Goal: Task Accomplishment & Management: Use online tool/utility

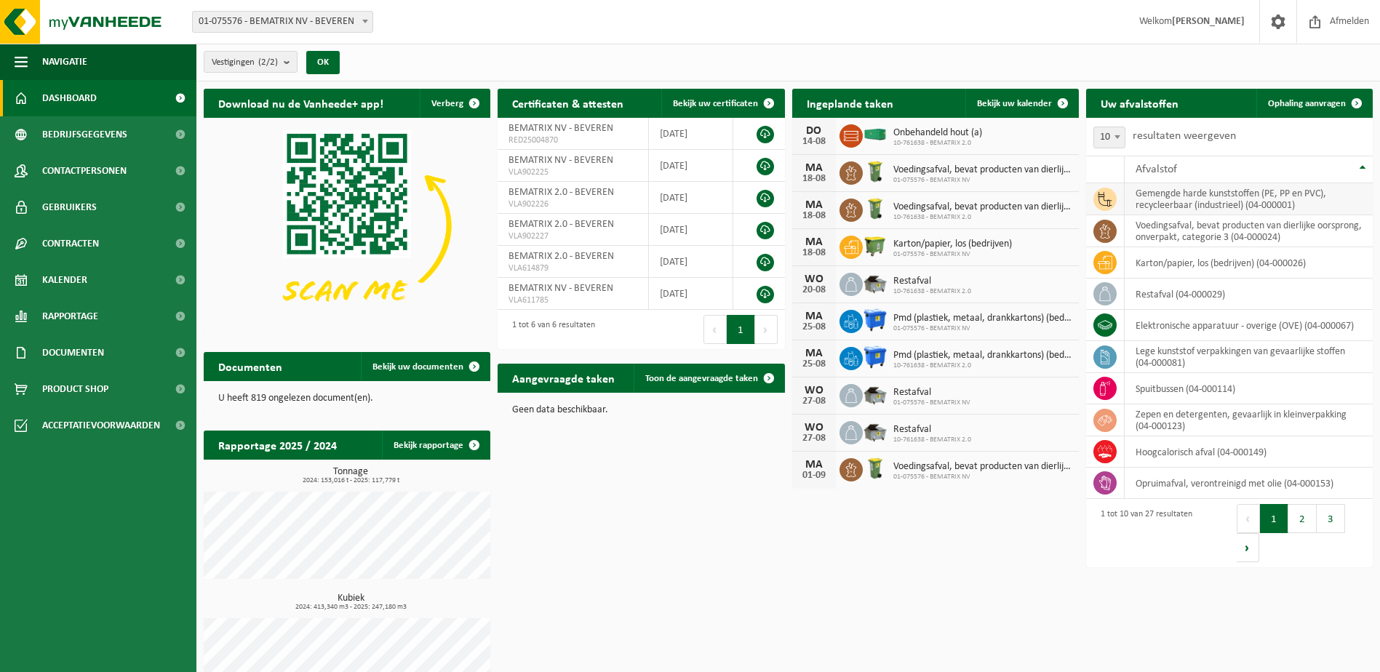
click at [1148, 196] on td "gemengde harde kunststoffen (PE, PP en PVC), recycleerbaar (industrieel) (04-00…" at bounding box center [1249, 199] width 248 height 32
drag, startPoint x: 1148, startPoint y: 196, endPoint x: 1092, endPoint y: 199, distance: 56.1
click at [1092, 199] on td at bounding box center [1105, 199] width 39 height 32
click at [1137, 196] on td "gemengde harde kunststoffen (PE, PP en PVC), recycleerbaar (industrieel) (04-00…" at bounding box center [1249, 199] width 248 height 32
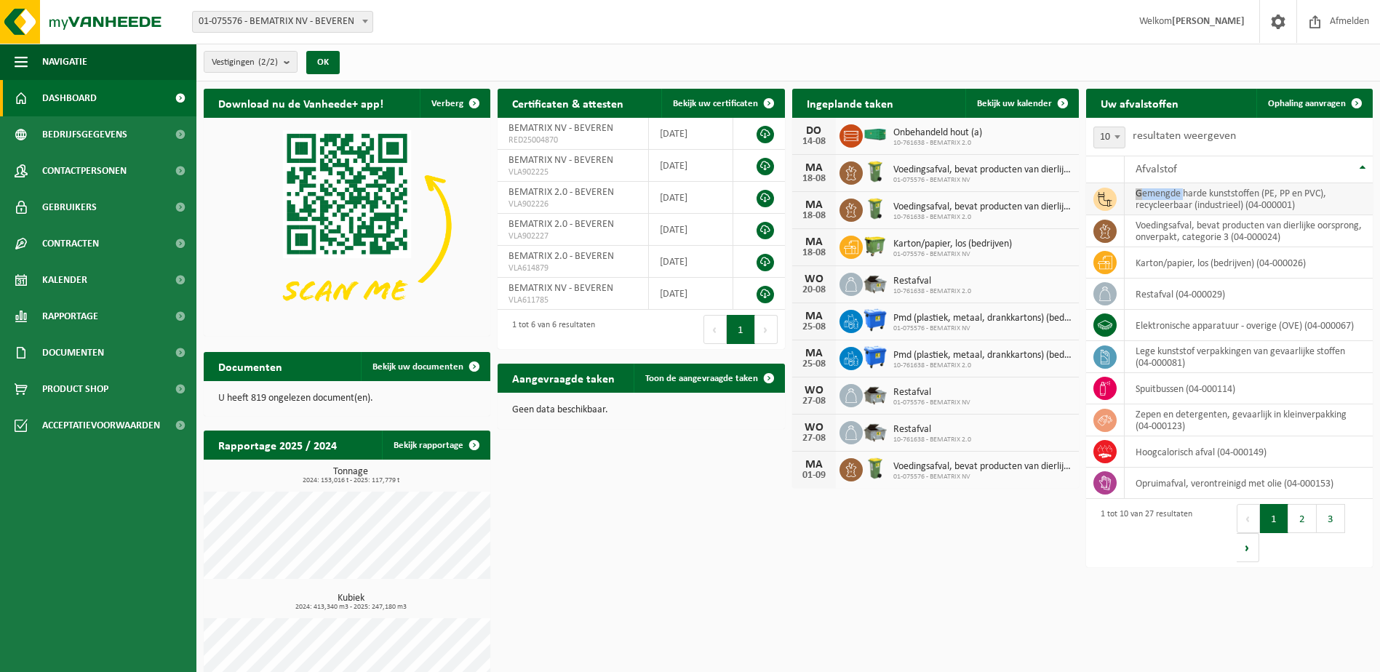
click at [1137, 196] on td "gemengde harde kunststoffen (PE, PP en PVC), recycleerbaar (industrieel) (04-00…" at bounding box center [1249, 199] width 248 height 32
drag, startPoint x: 1137, startPoint y: 196, endPoint x: 1094, endPoint y: 196, distance: 43.7
click at [1094, 196] on span at bounding box center [1105, 199] width 23 height 23
click at [1285, 105] on span "Ophaling aanvragen" at bounding box center [1307, 103] width 78 height 9
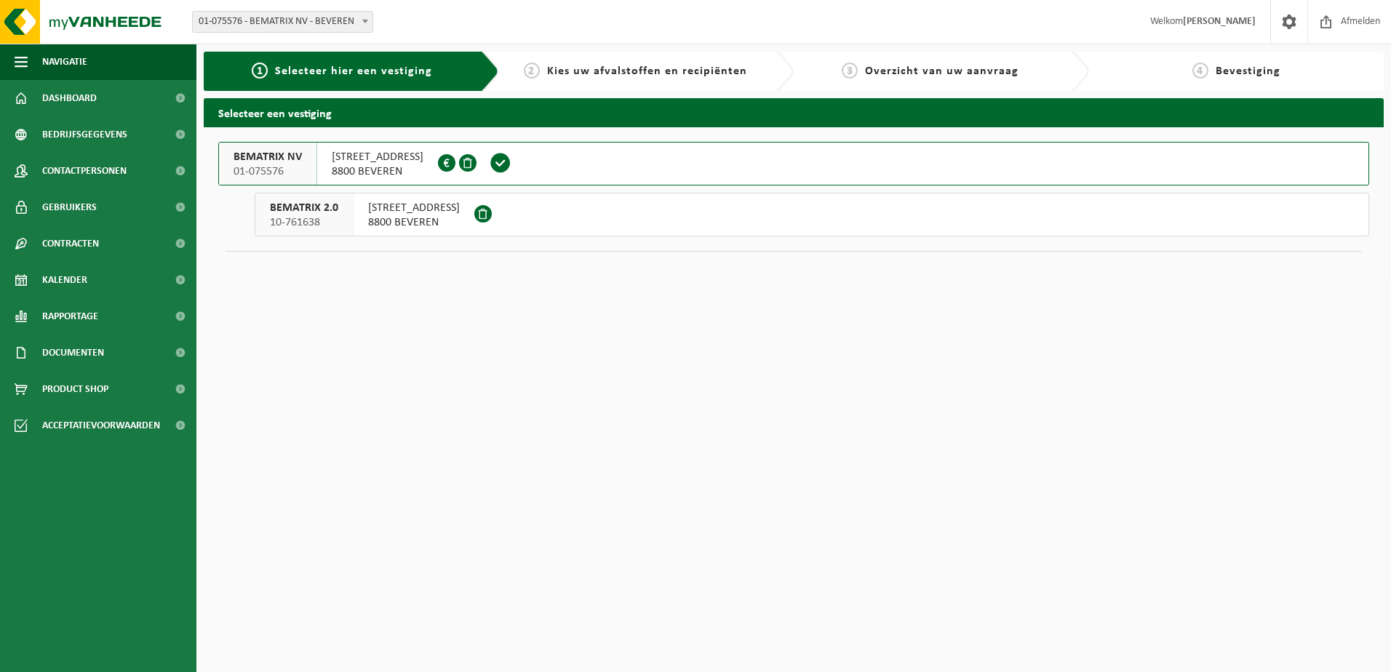
click at [371, 226] on span "8800 BEVEREN" at bounding box center [414, 222] width 92 height 15
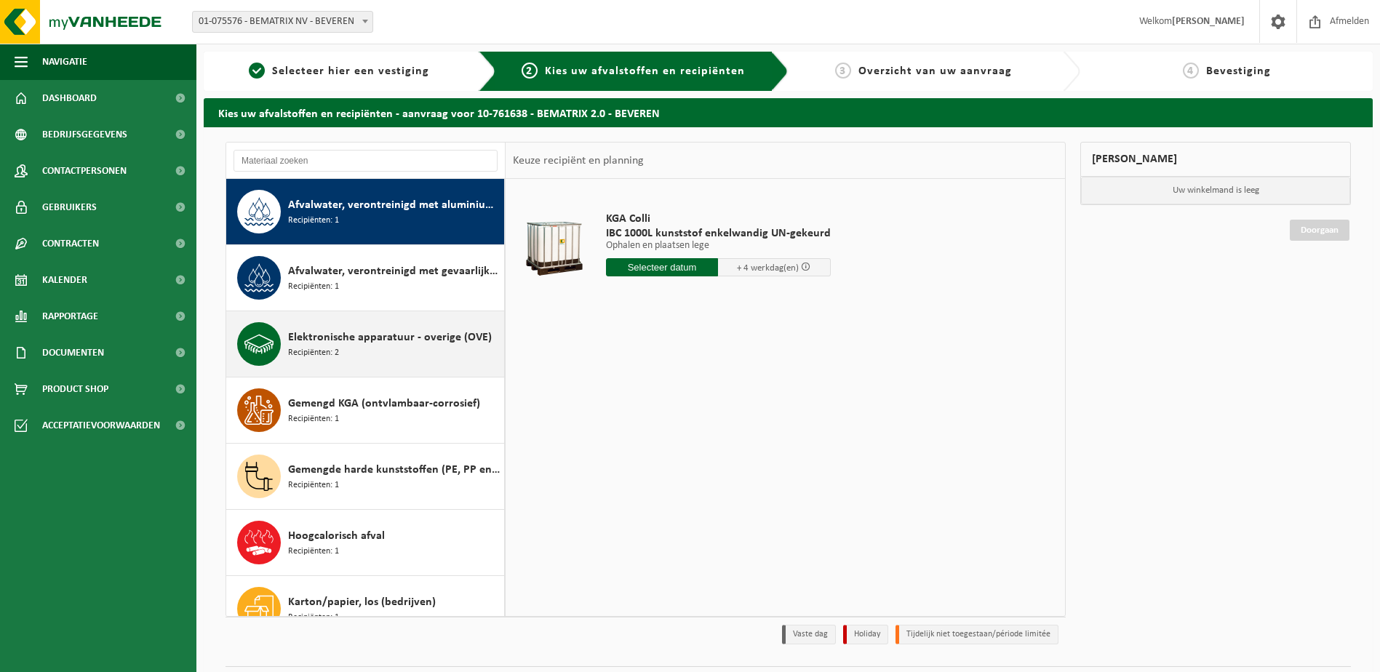
scroll to position [73, 0]
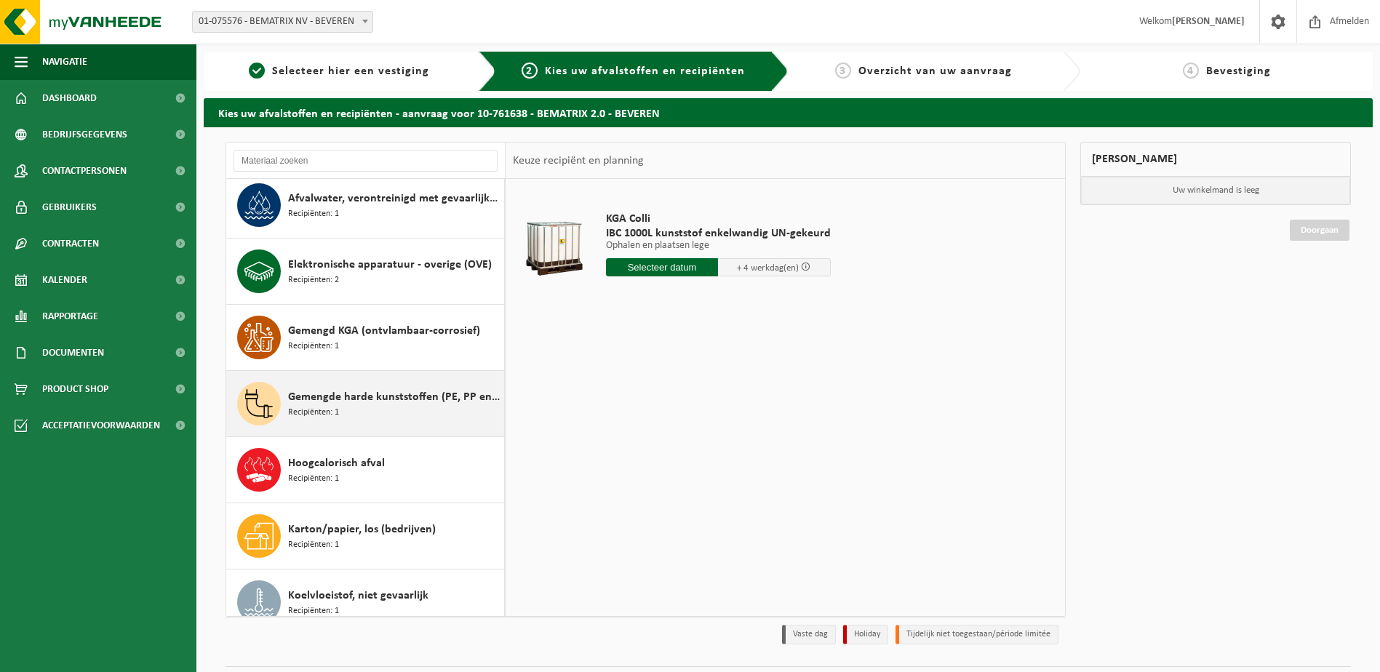
click at [338, 415] on span "Recipiënten: 1" at bounding box center [313, 413] width 51 height 14
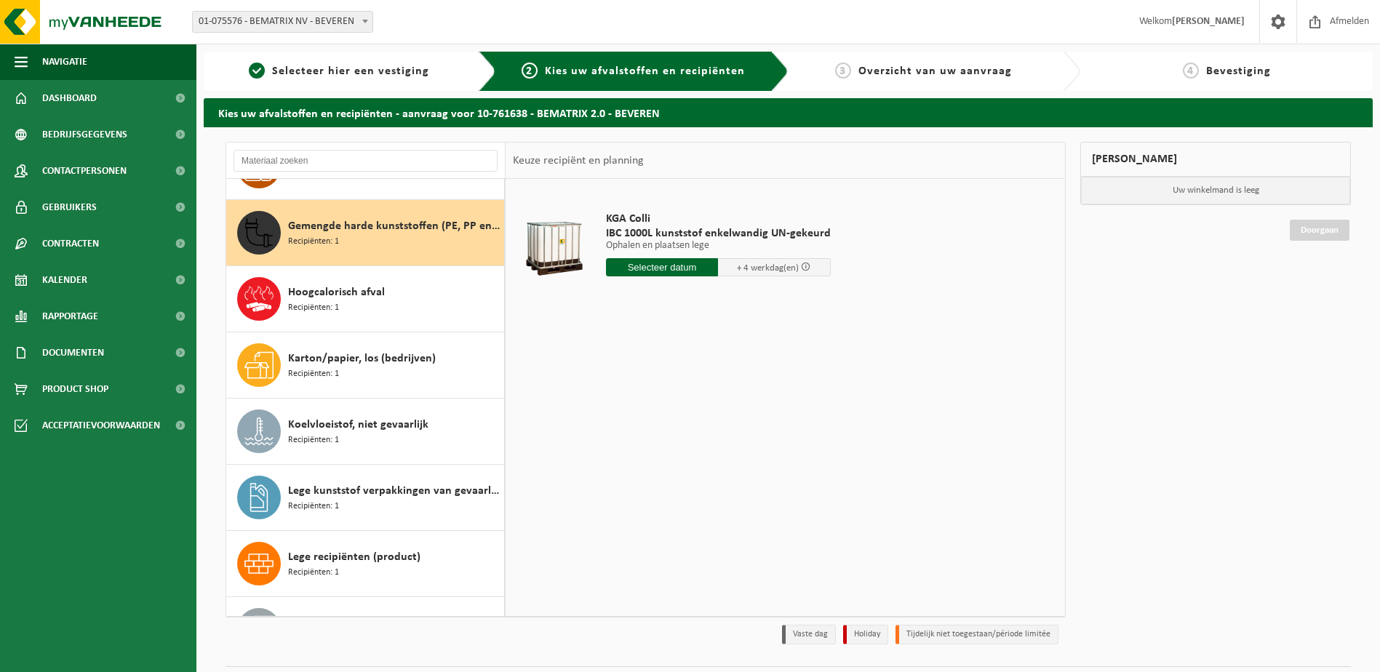
scroll to position [265, 0]
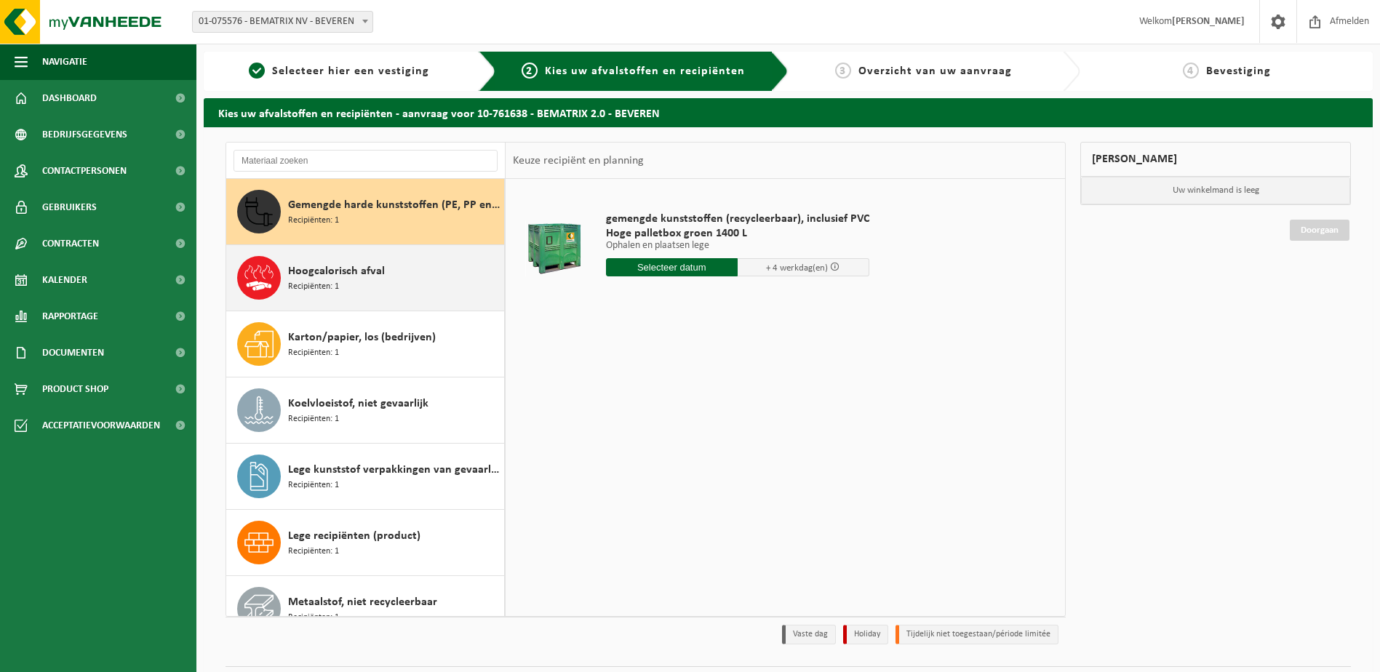
click at [318, 276] on span "Hoogcalorisch afval" at bounding box center [336, 271] width 97 height 17
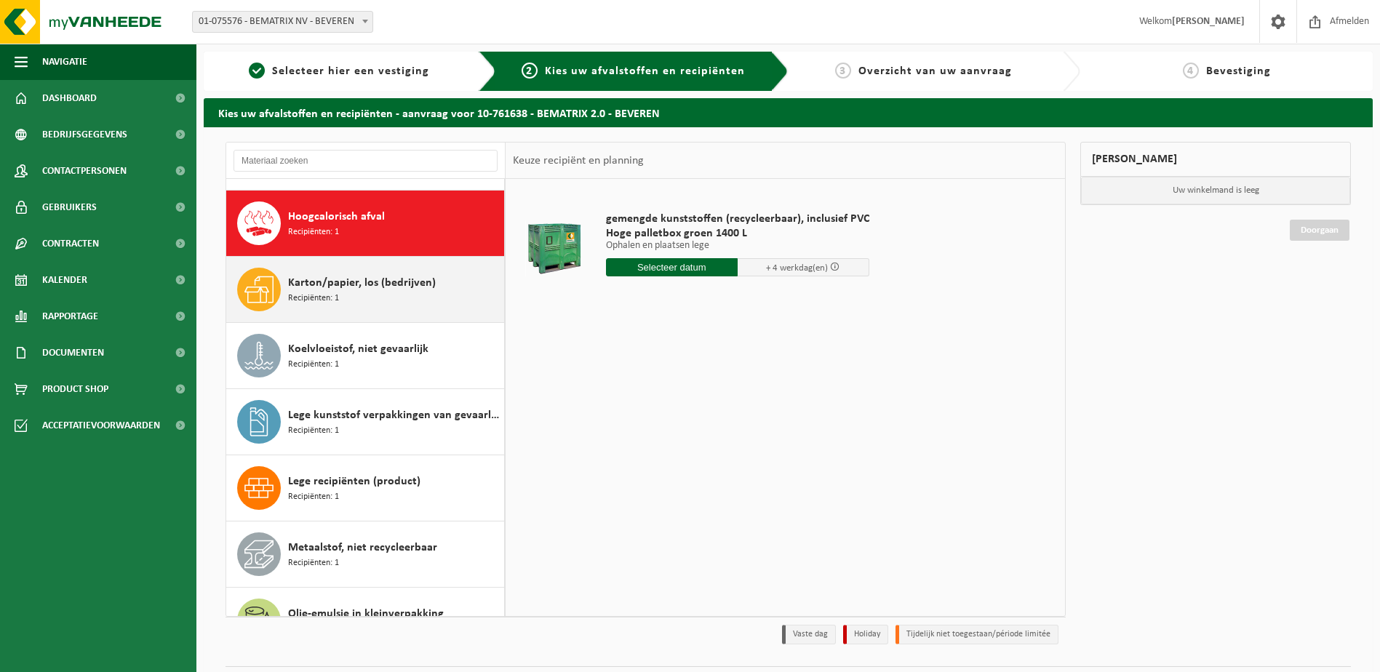
scroll to position [331, 0]
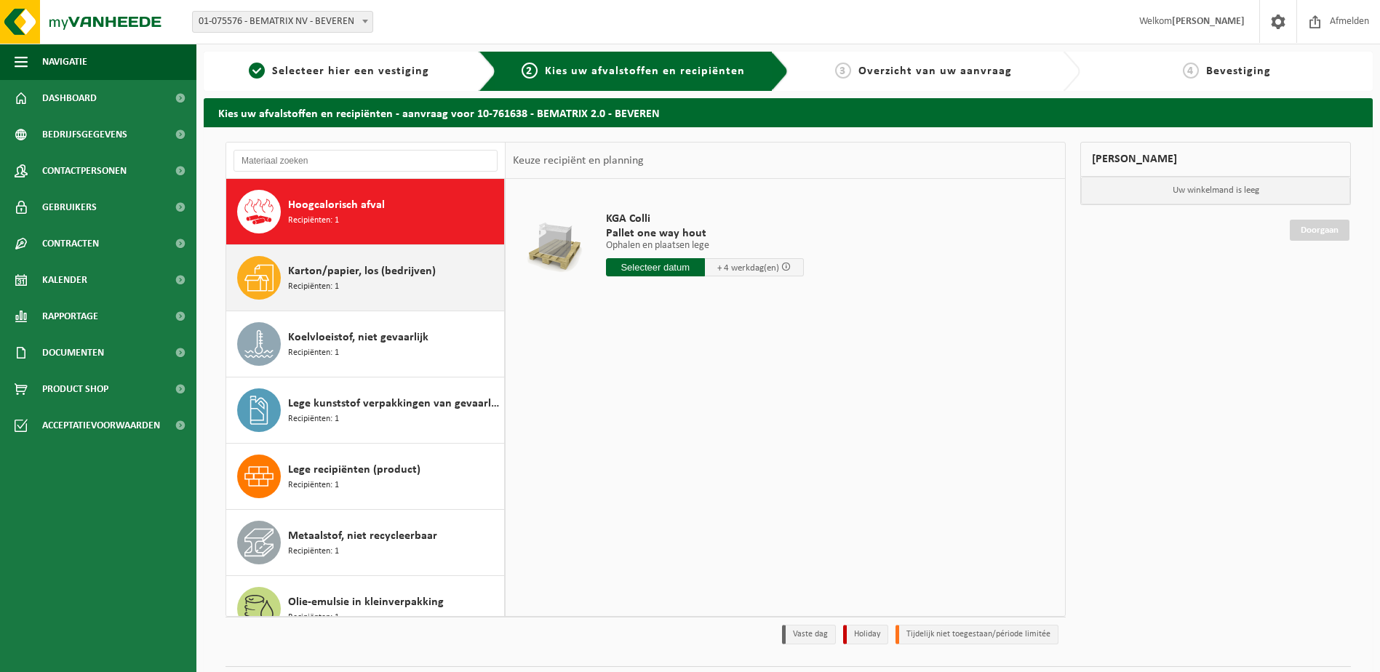
click at [333, 283] on span "Recipiënten: 1" at bounding box center [313, 287] width 51 height 14
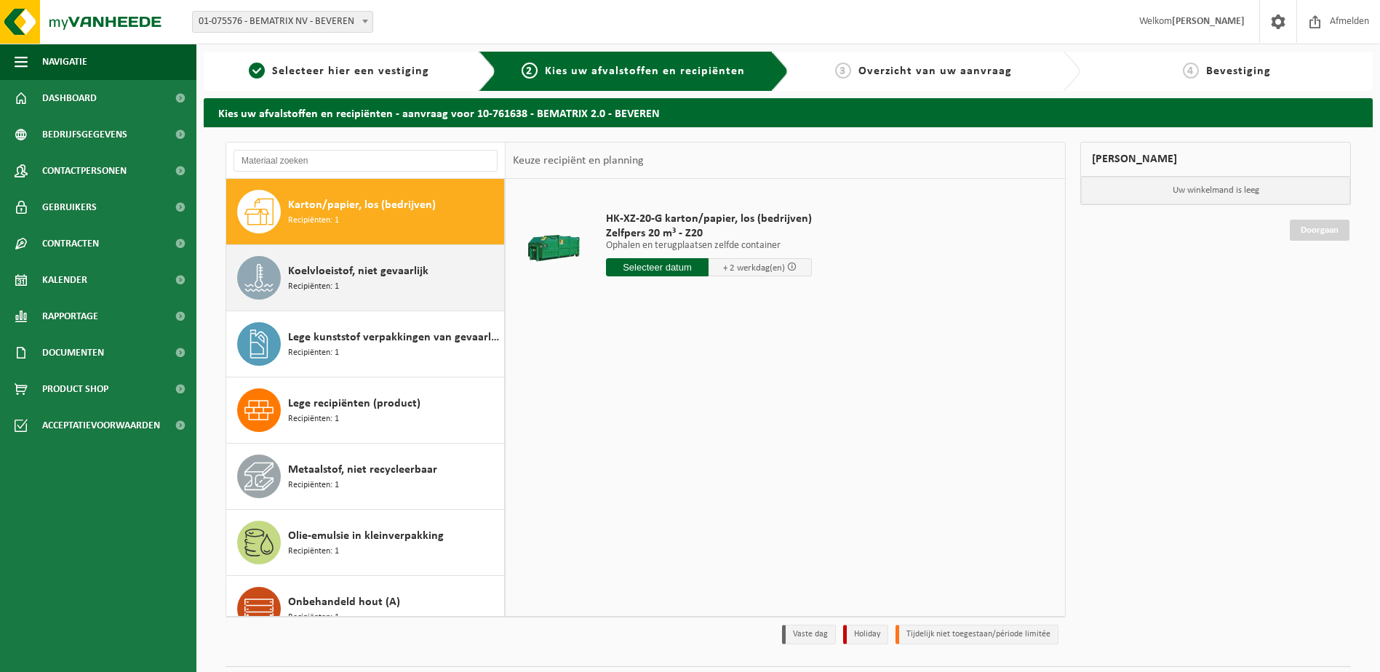
click at [333, 290] on span "Recipiënten: 1" at bounding box center [313, 287] width 51 height 14
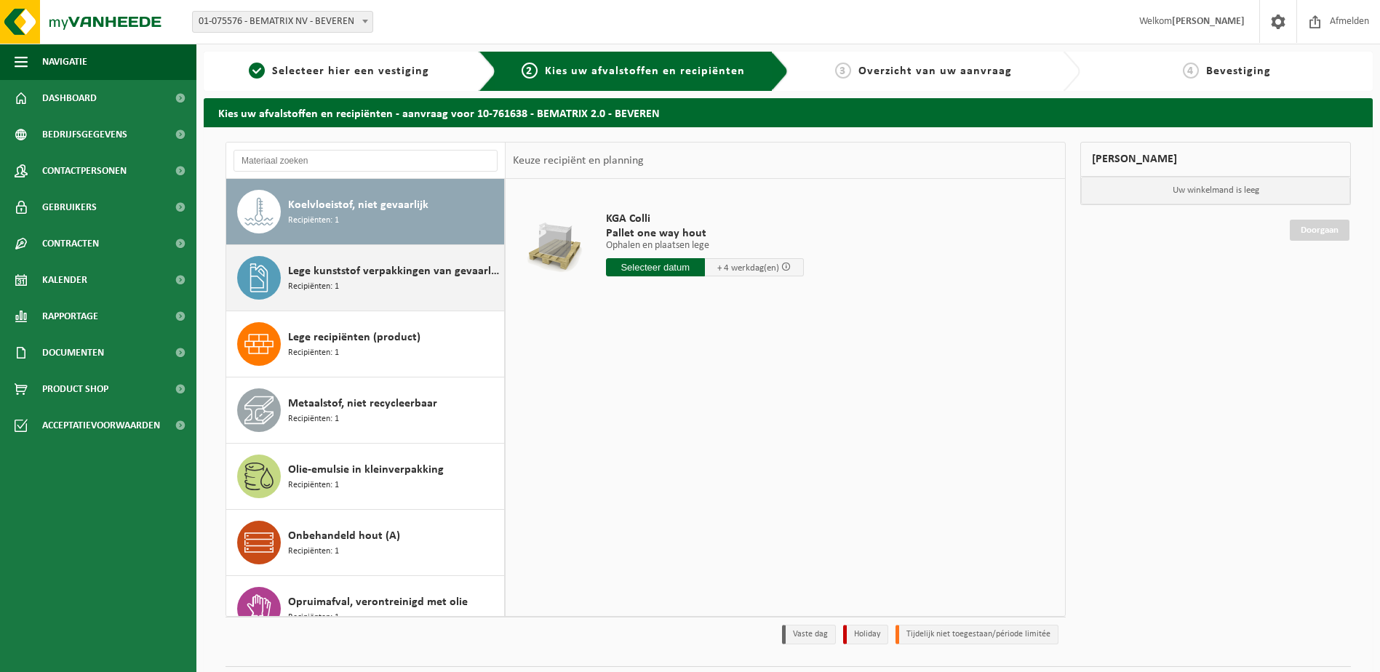
click at [335, 295] on div "Lege kunststof verpakkingen van gevaarlijke stoffen Recipiënten: 1" at bounding box center [394, 278] width 212 height 44
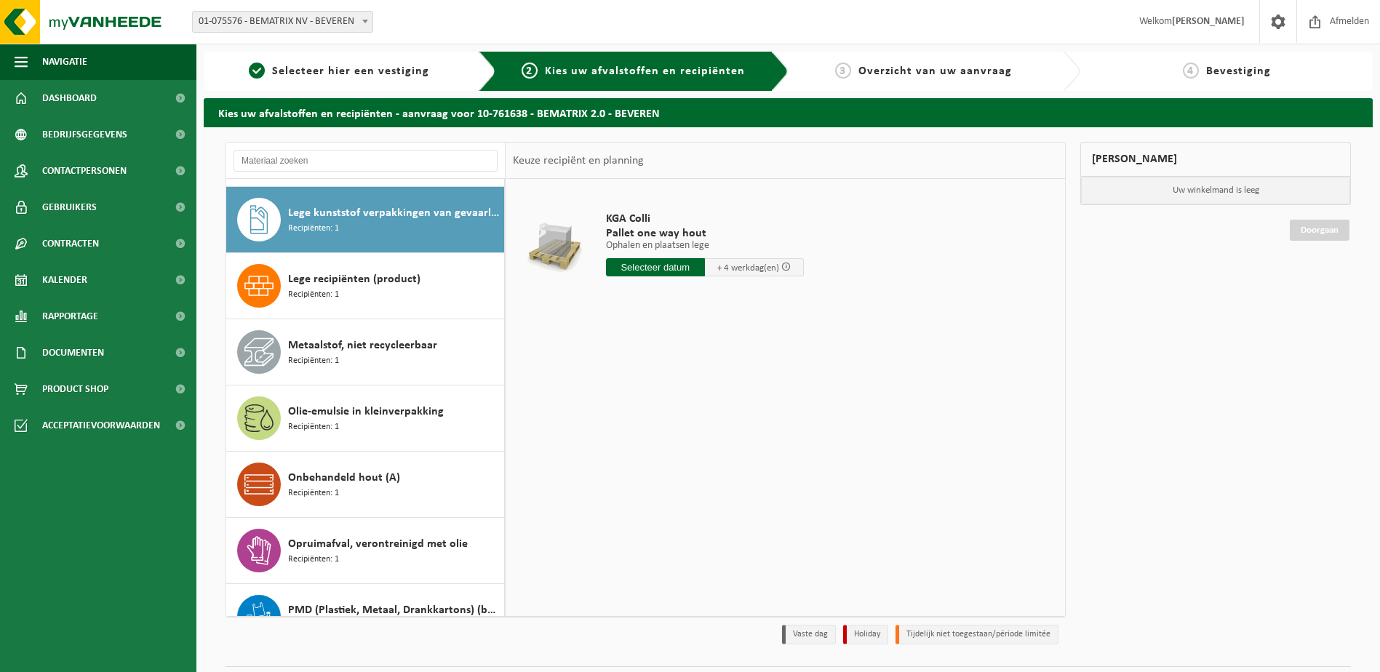
scroll to position [530, 0]
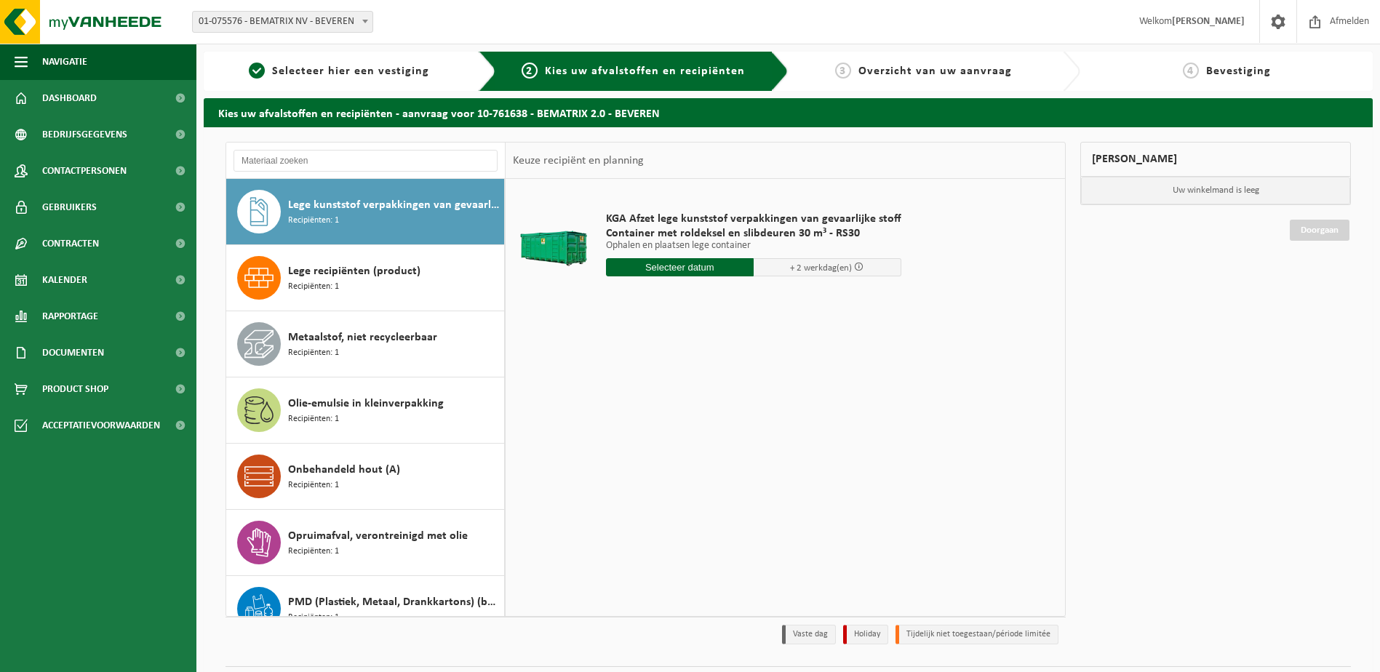
click at [335, 295] on div "Lege recipiënten (product) Recipiënten: 1" at bounding box center [394, 278] width 212 height 44
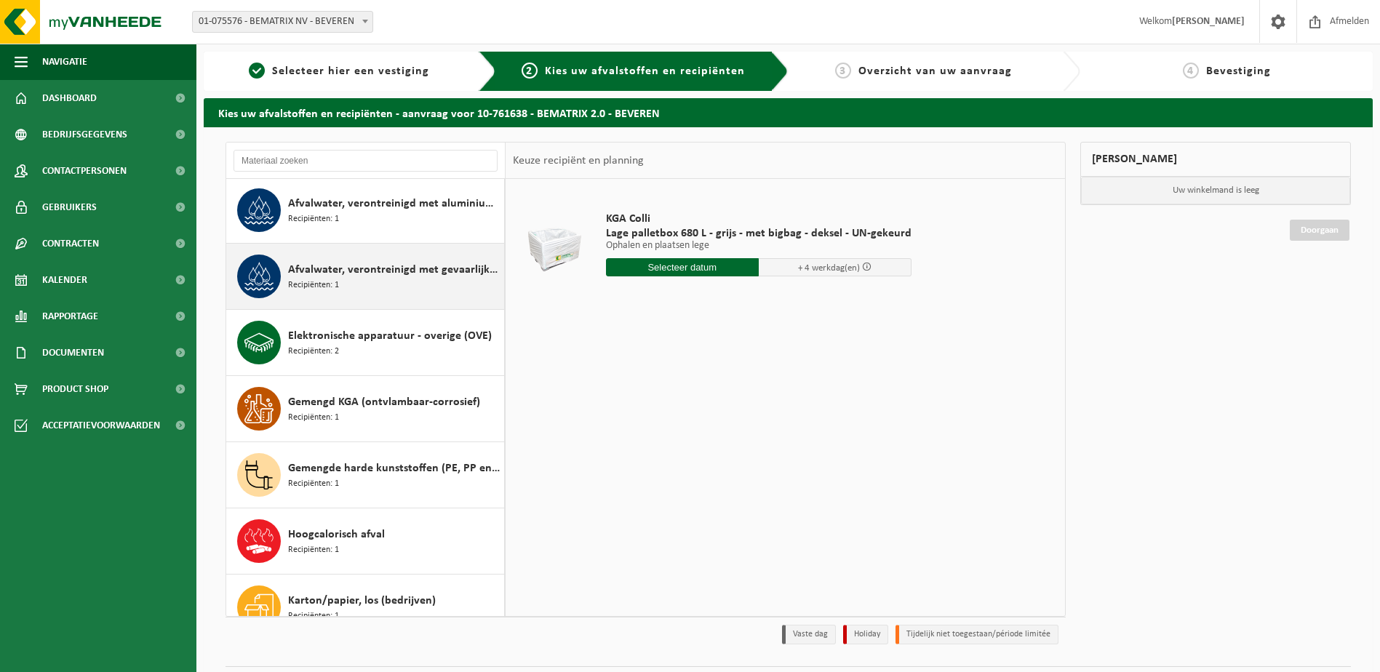
scroll to position [0, 0]
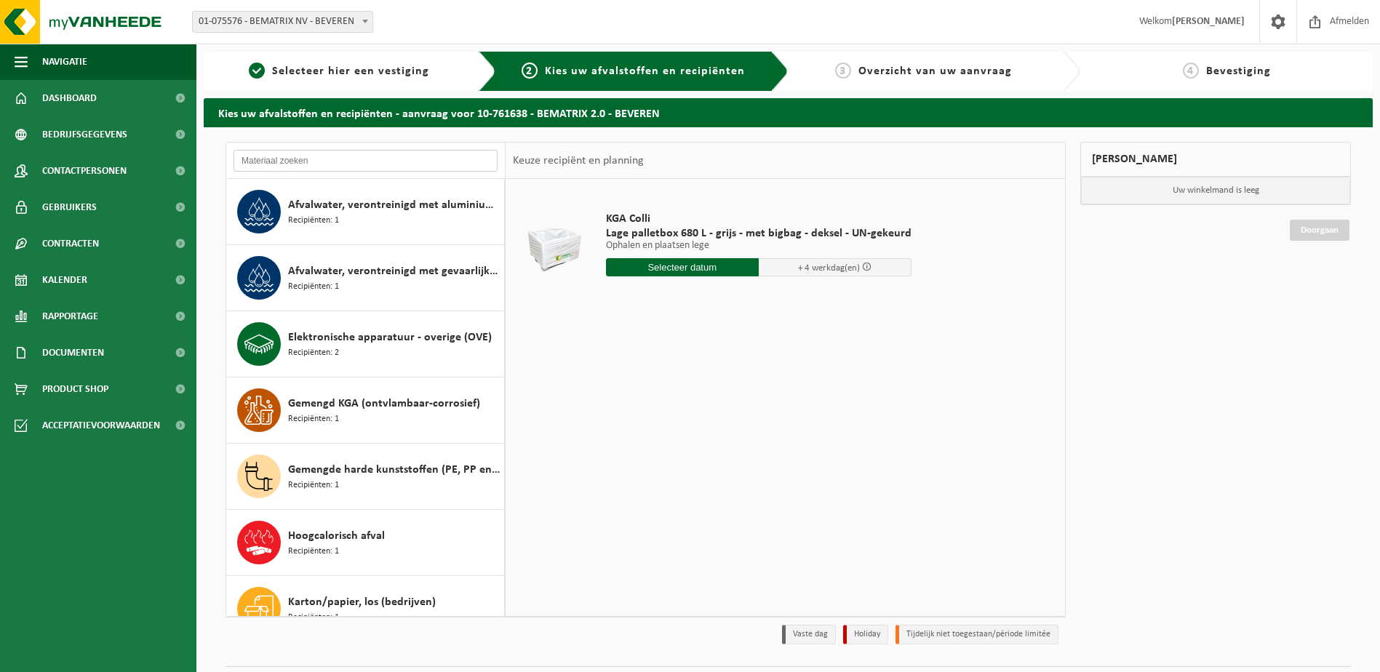
click at [298, 156] on input "text" at bounding box center [366, 161] width 264 height 22
